Goal: Navigation & Orientation: Understand site structure

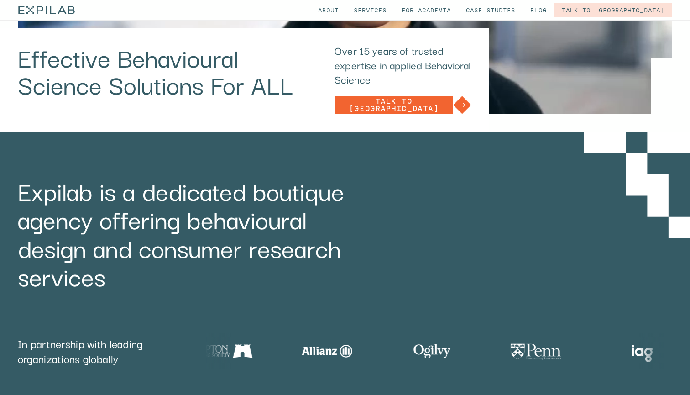
scroll to position [77, 0]
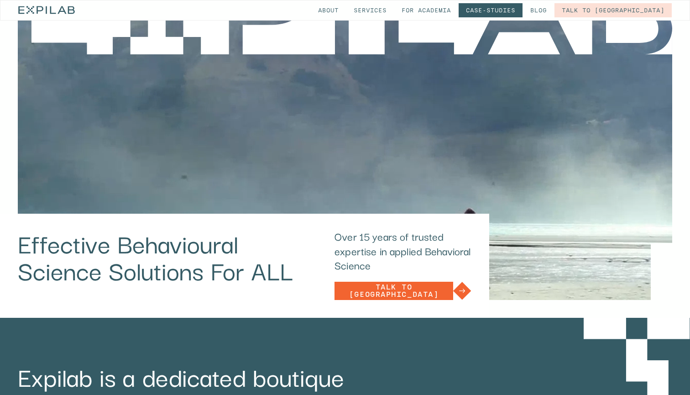
click at [522, 12] on link "Case-studies" at bounding box center [491, 10] width 64 height 14
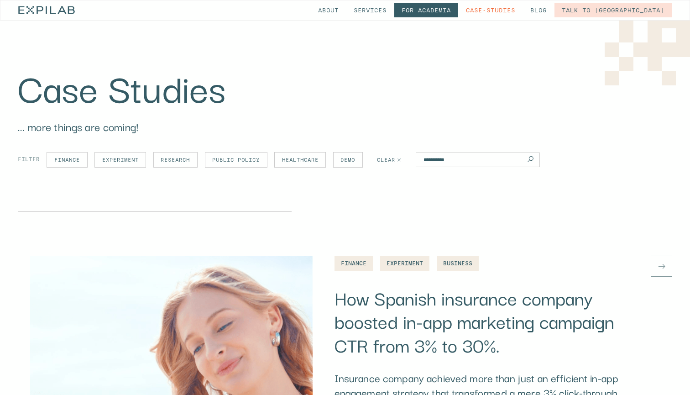
click at [458, 13] on link "for Academia" at bounding box center [426, 10] width 64 height 14
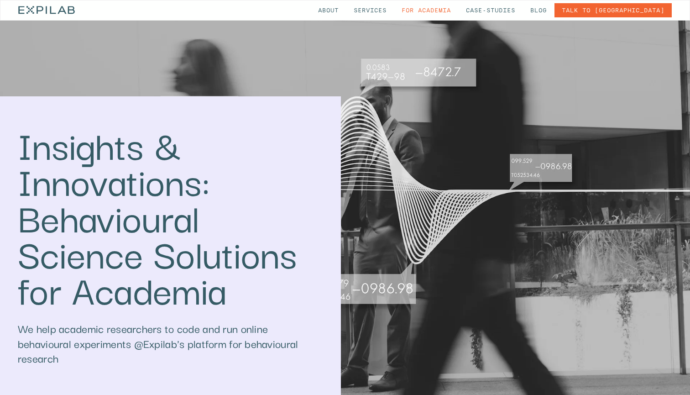
click at [642, 14] on link "Talk to [GEOGRAPHIC_DATA]" at bounding box center [612, 10] width 117 height 14
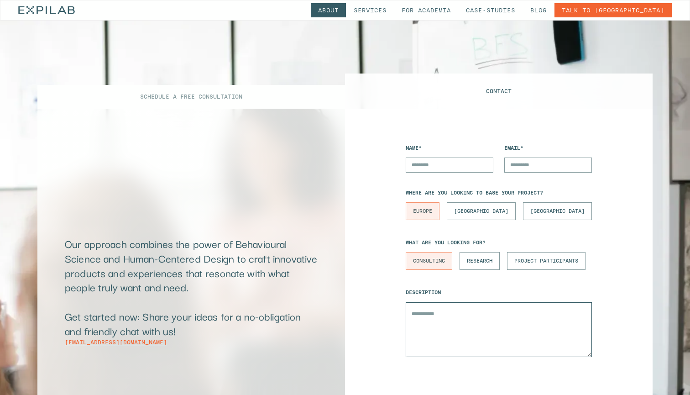
click at [346, 12] on link "About" at bounding box center [328, 10] width 35 height 14
